Goal: Task Accomplishment & Management: Manage account settings

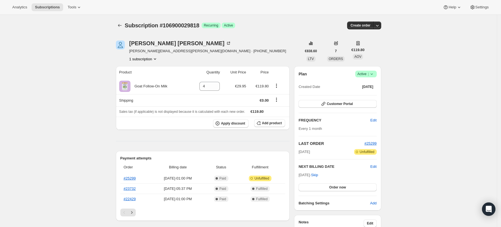
click at [372, 75] on icon at bounding box center [371, 73] width 2 height 1
click at [365, 92] on span "Cancel subscription" at bounding box center [368, 95] width 32 height 6
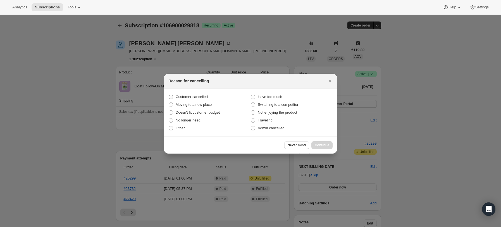
click at [183, 95] on span "Customer cancelled" at bounding box center [192, 97] width 32 height 4
click at [169, 95] on input "Customer cancelled" at bounding box center [169, 95] width 0 height 0
radio input "true"
click at [187, 119] on span "No longer need" at bounding box center [188, 120] width 25 height 4
click at [169, 118] on input "No longer need" at bounding box center [169, 118] width 0 height 0
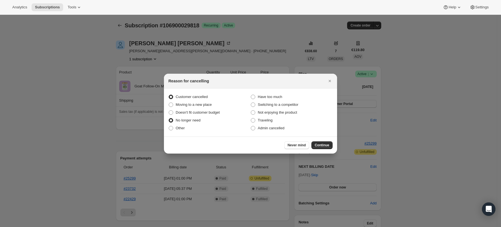
radio input "true"
radio input "false"
click at [325, 143] on button "Continue" at bounding box center [321, 145] width 21 height 8
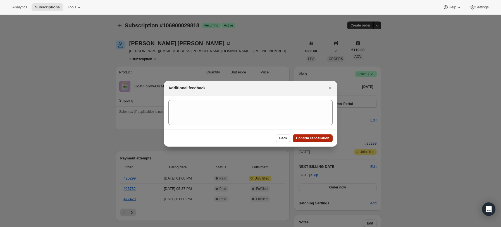
click at [325, 141] on button "Confirm cancellation" at bounding box center [313, 138] width 40 height 8
